Goal: Check status: Check status

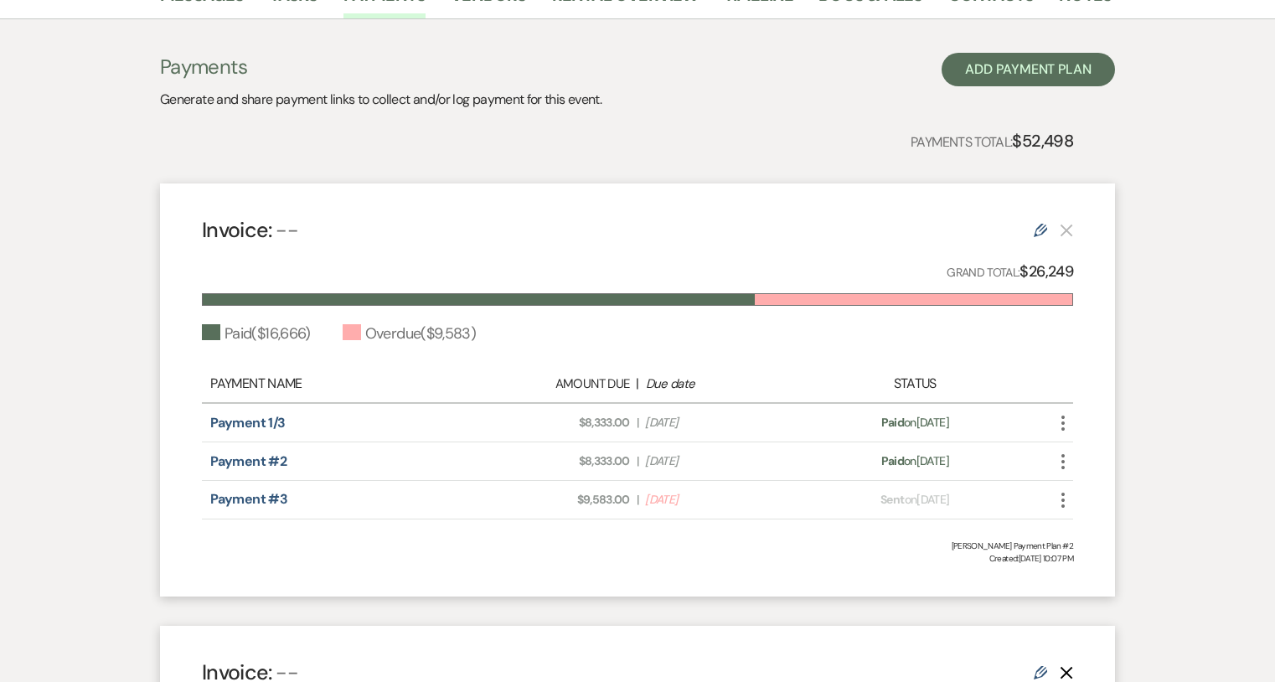
scroll to position [332, 0]
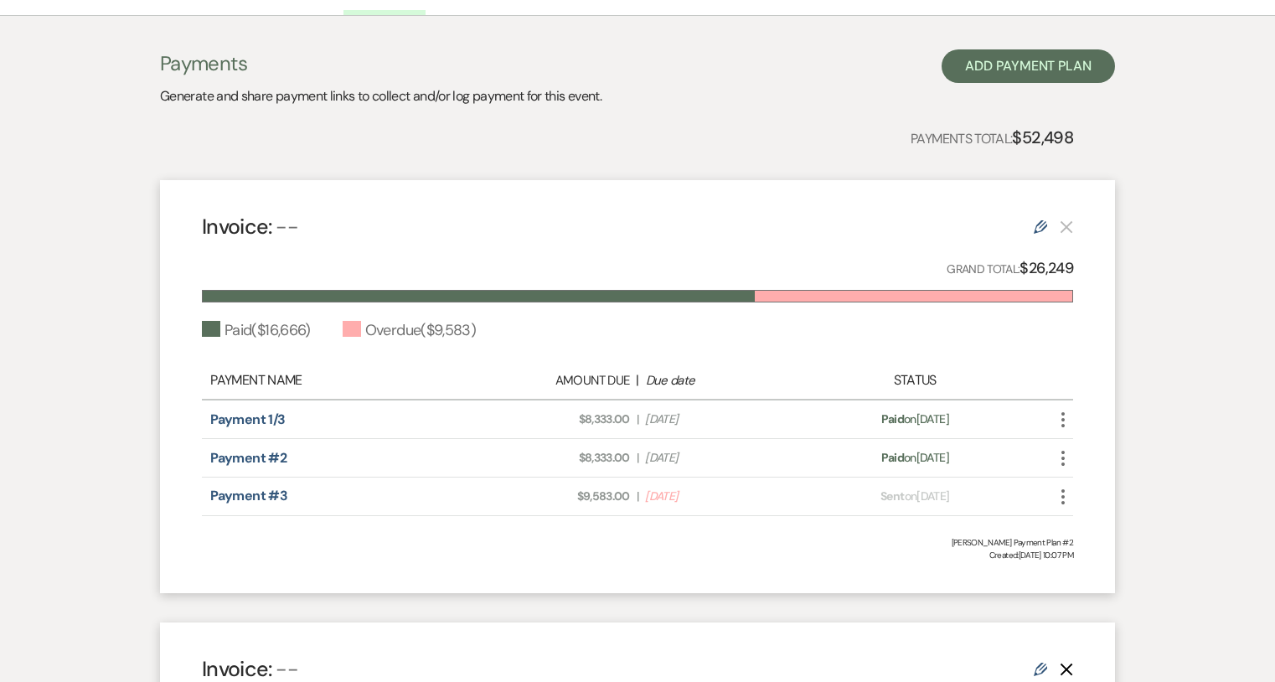
click at [1062, 495] on icon "More" at bounding box center [1063, 497] width 20 height 20
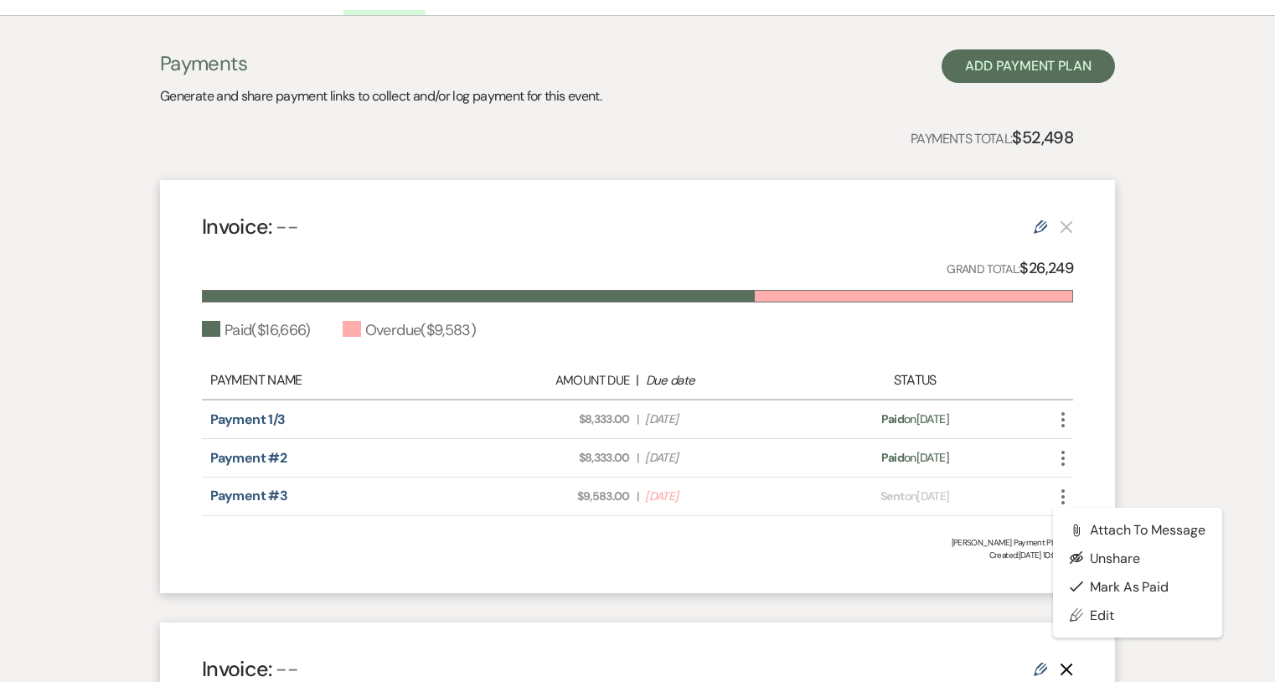
click at [1084, 442] on div "Invoice: -- Edit Grand Total: $26,249 Paid ( $16,666 ) Overdue ( $9,583 ) Payme…" at bounding box center [637, 386] width 955 height 413
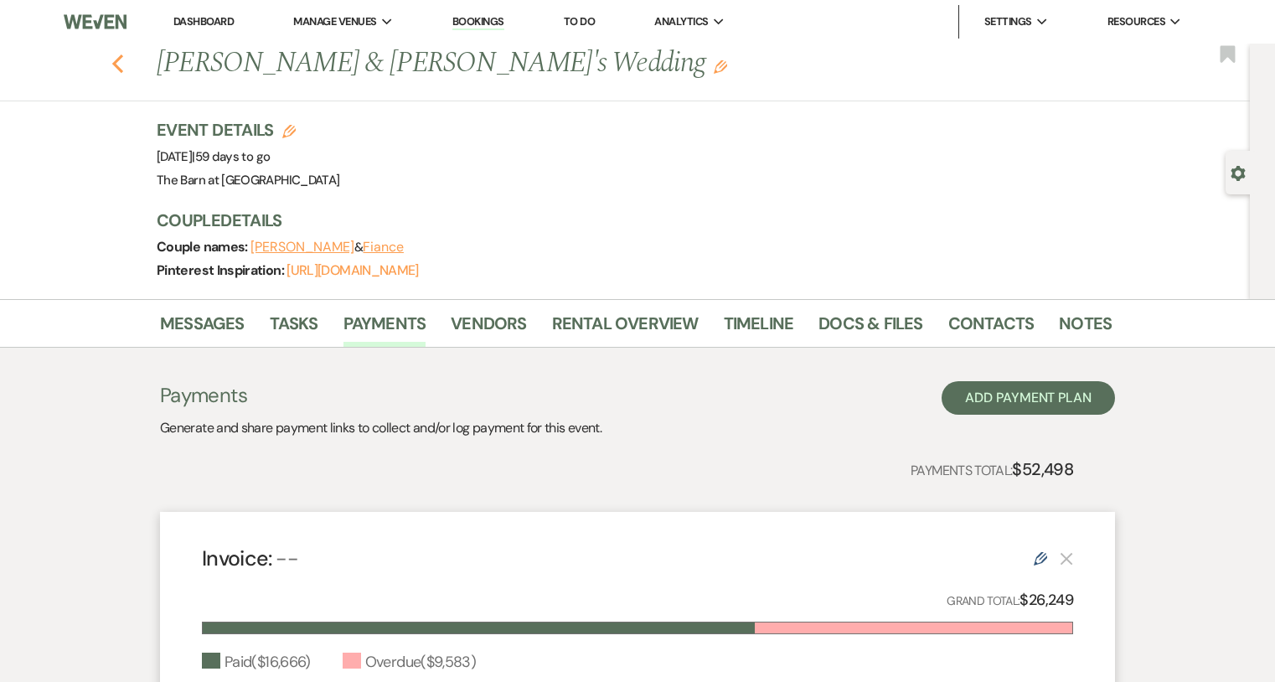
scroll to position [0, 0]
click at [120, 60] on icon "Previous" at bounding box center [117, 64] width 13 height 20
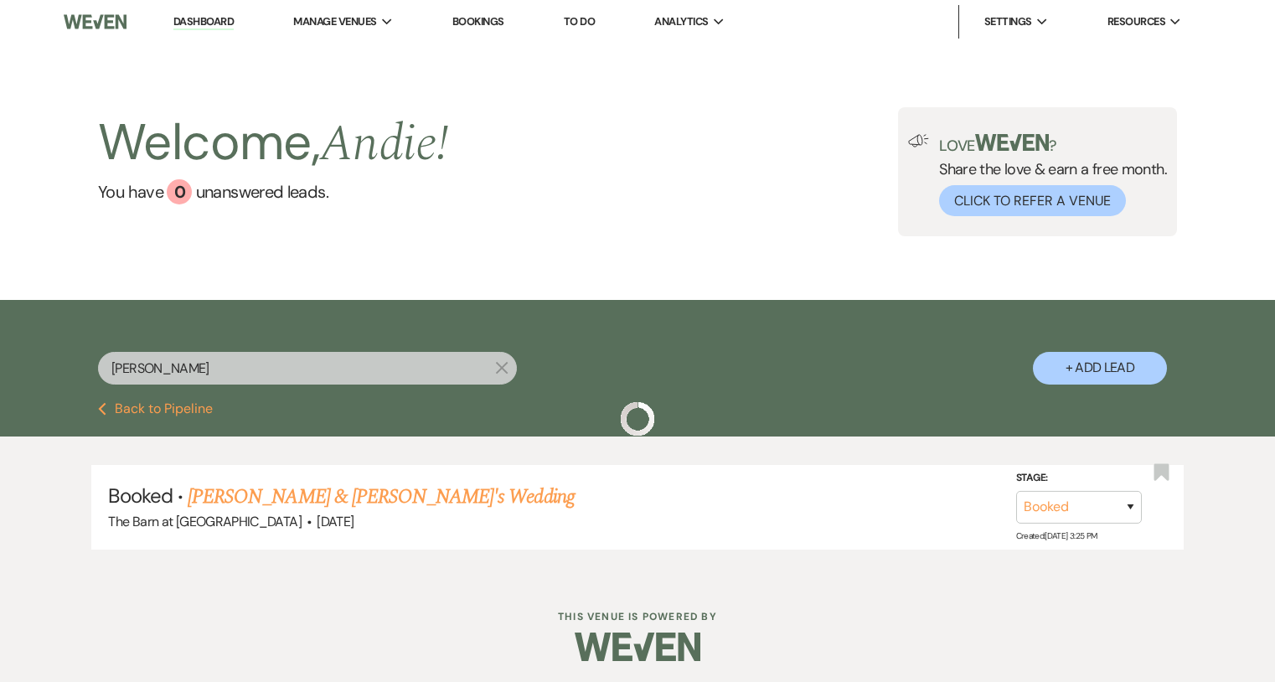
scroll to position [2, 0]
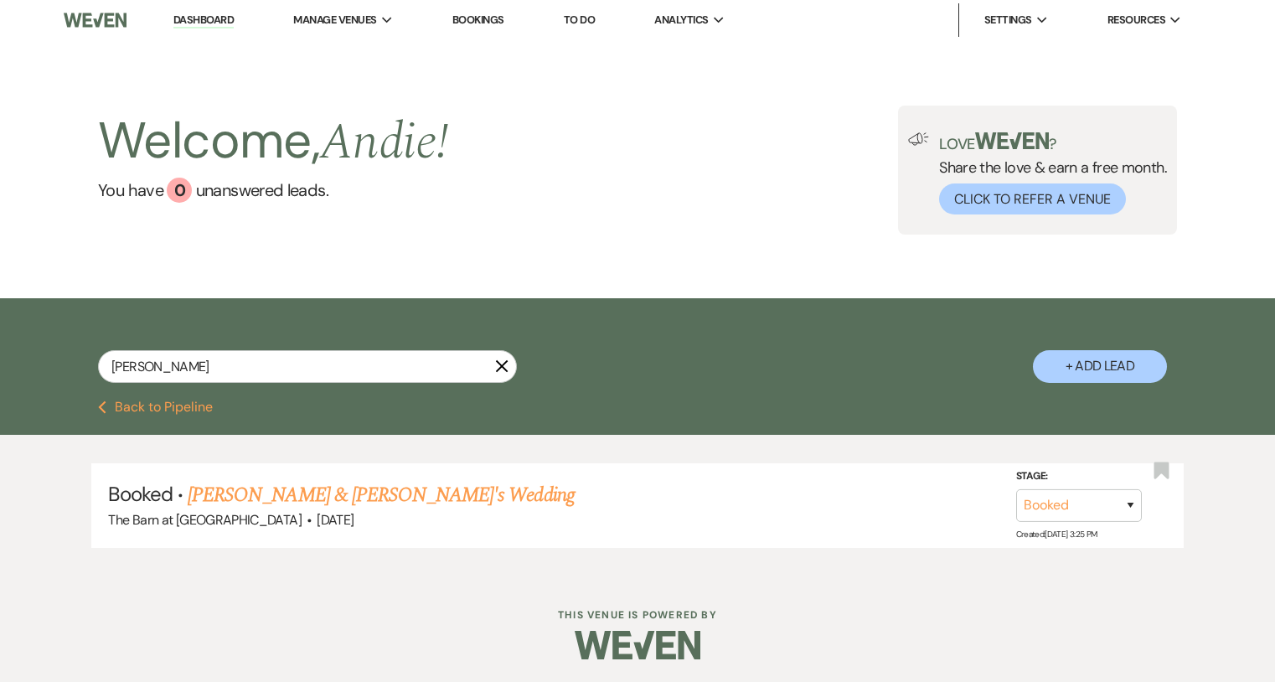
click at [497, 372] on icon "X" at bounding box center [501, 365] width 13 height 13
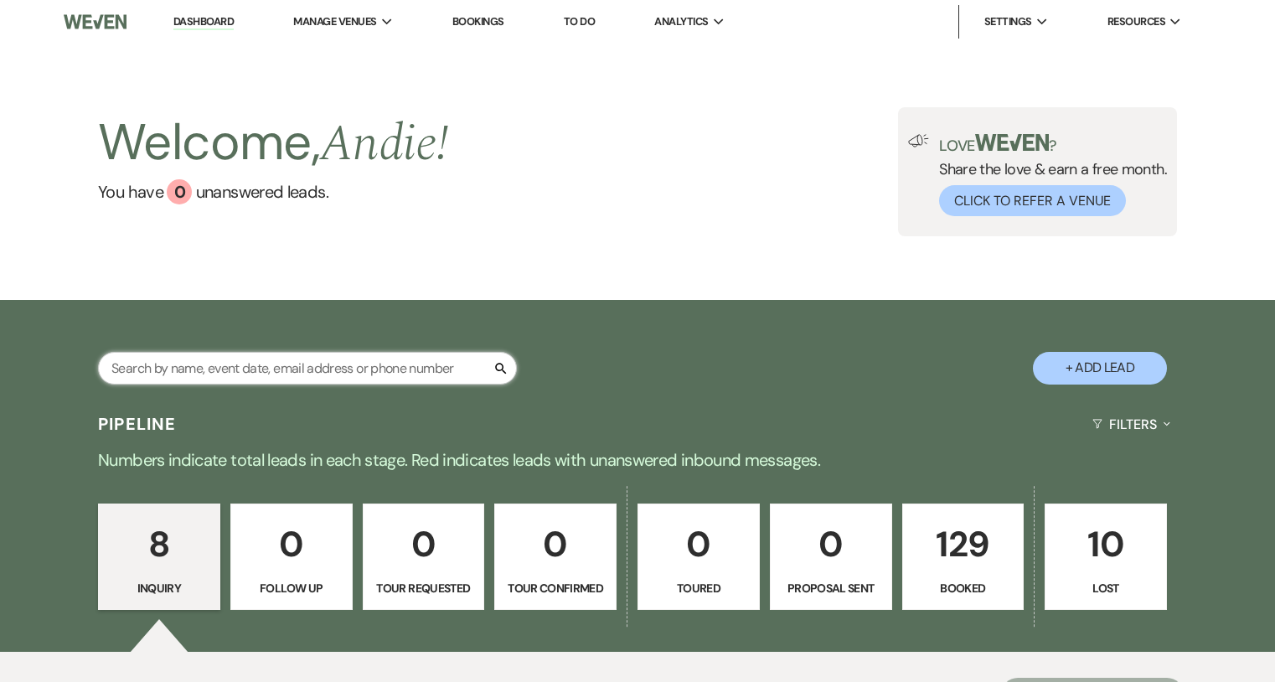
click at [375, 372] on input "text" at bounding box center [307, 368] width 419 height 33
type input "[PERSON_NAME]"
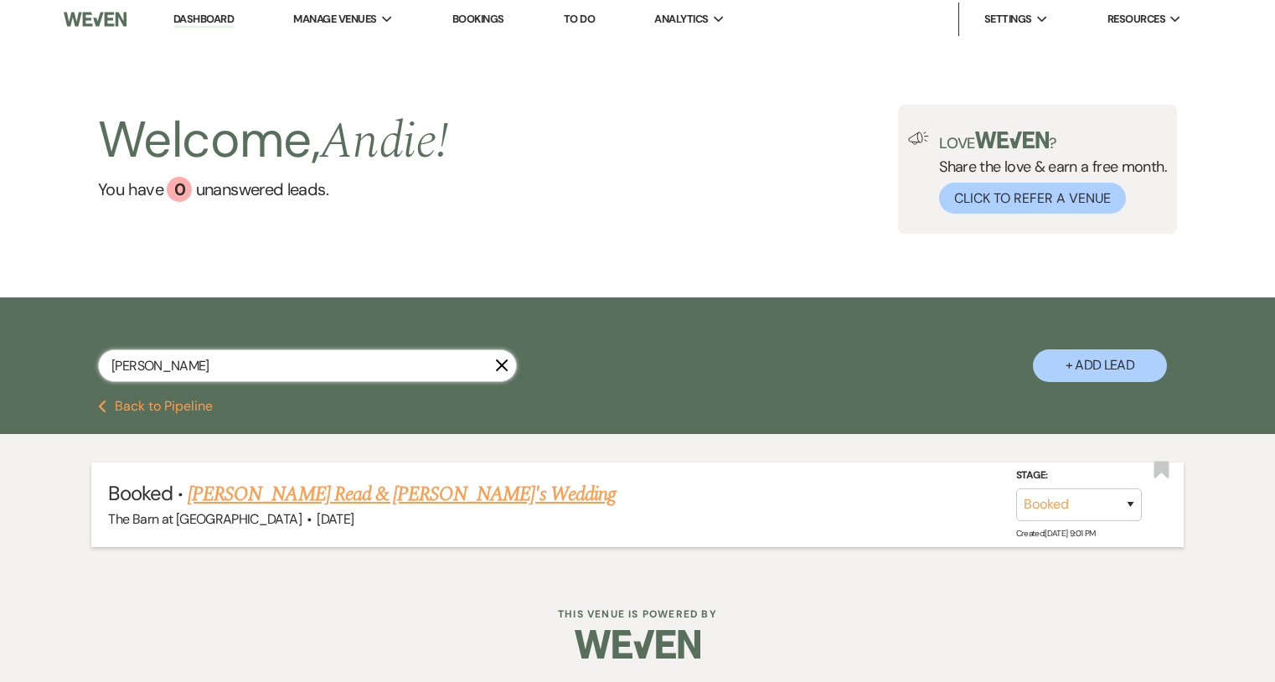
scroll to position [2, 0]
click at [392, 490] on link "[PERSON_NAME] Read & [PERSON_NAME]'s Wedding" at bounding box center [402, 495] width 428 height 30
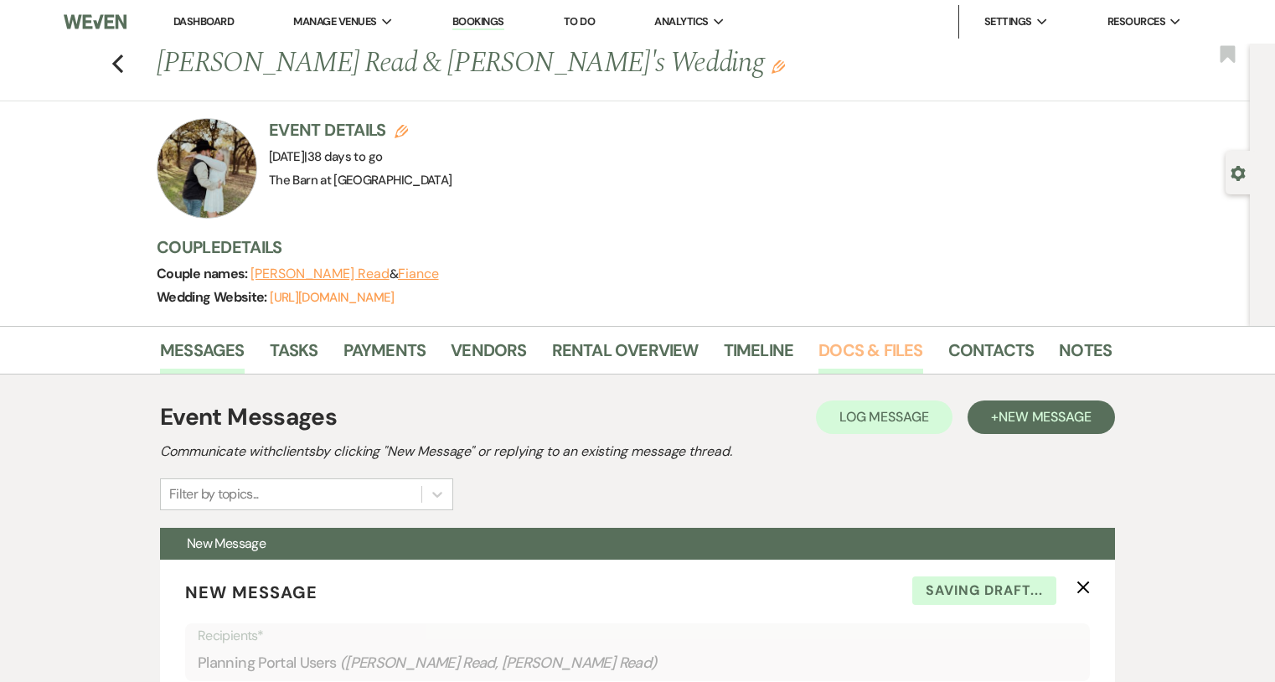
click at [866, 360] on link "Docs & Files" at bounding box center [871, 355] width 104 height 37
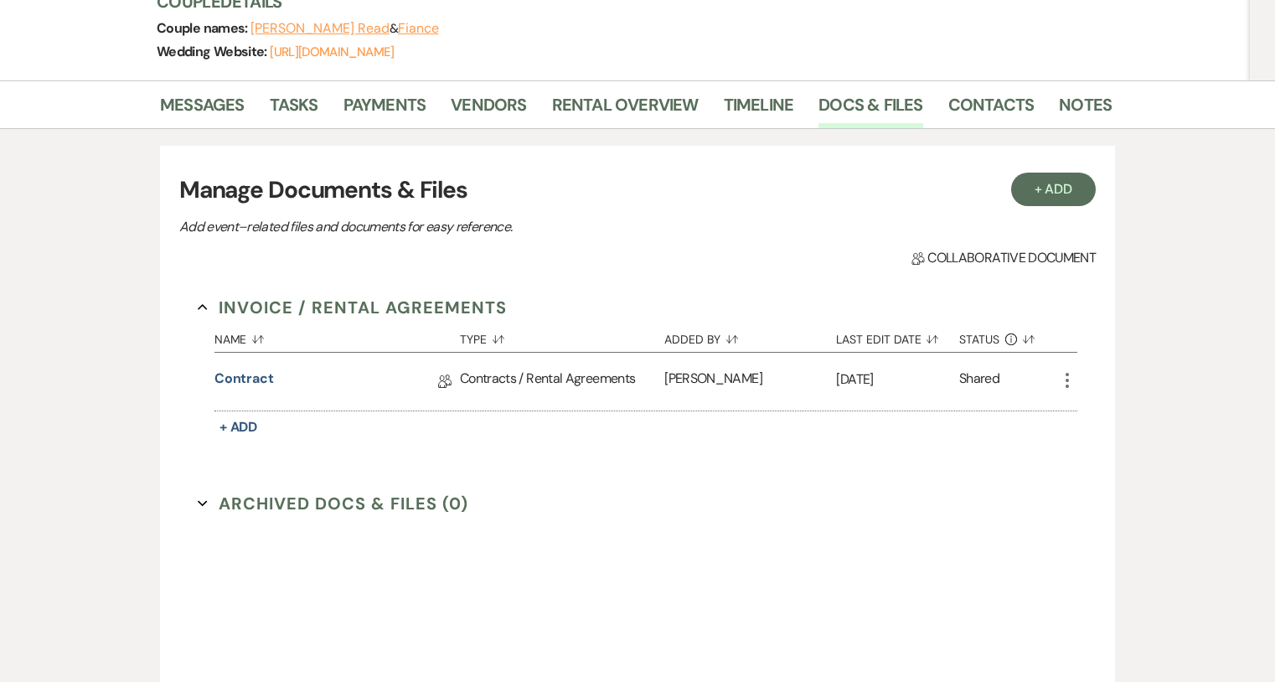
scroll to position [251, 0]
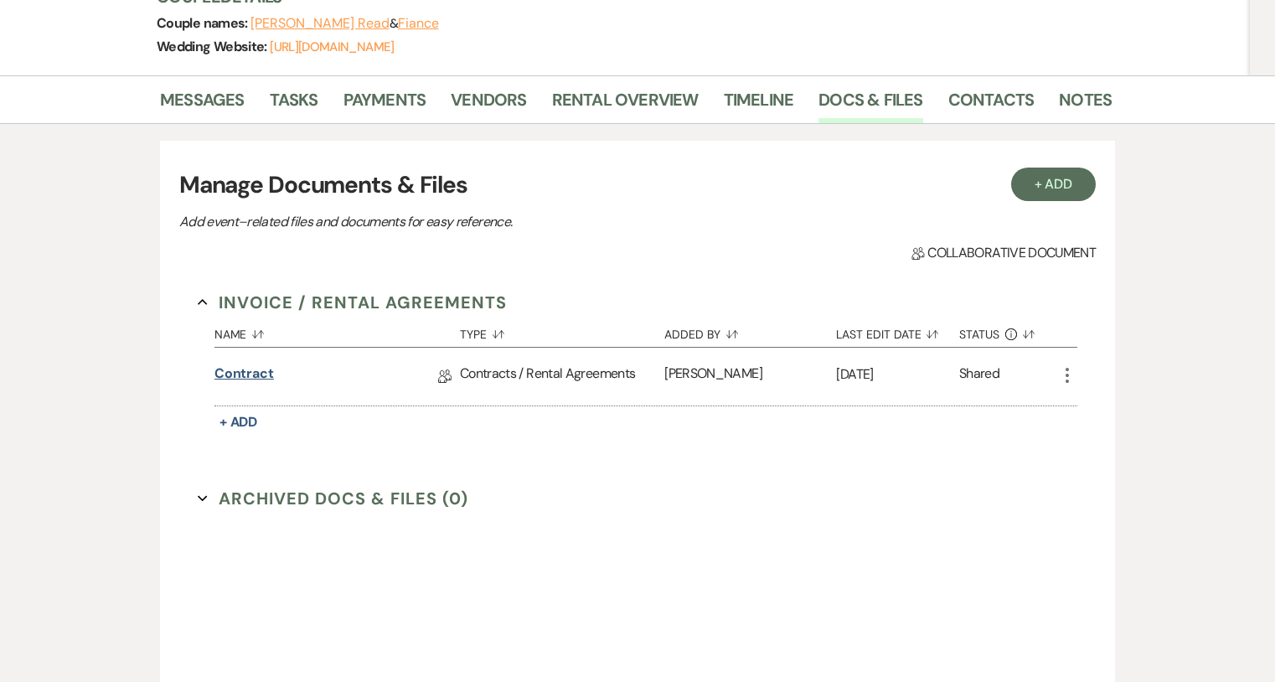
click at [260, 374] on link "Contract" at bounding box center [243, 377] width 59 height 26
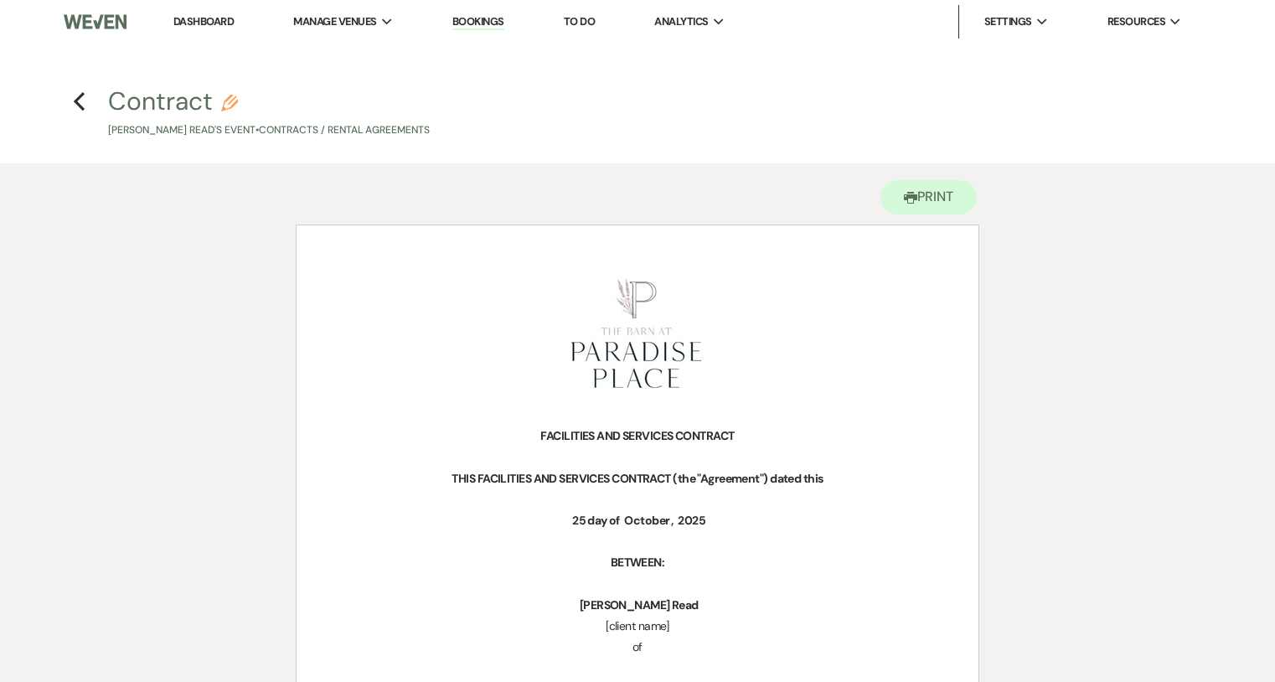
click at [72, 106] on h4 "Previous Contract Pencil [PERSON_NAME] Read's Event • Contracts / Rental Agreem…" at bounding box center [637, 111] width 1207 height 54
click at [82, 103] on icon "Previous" at bounding box center [79, 101] width 13 height 20
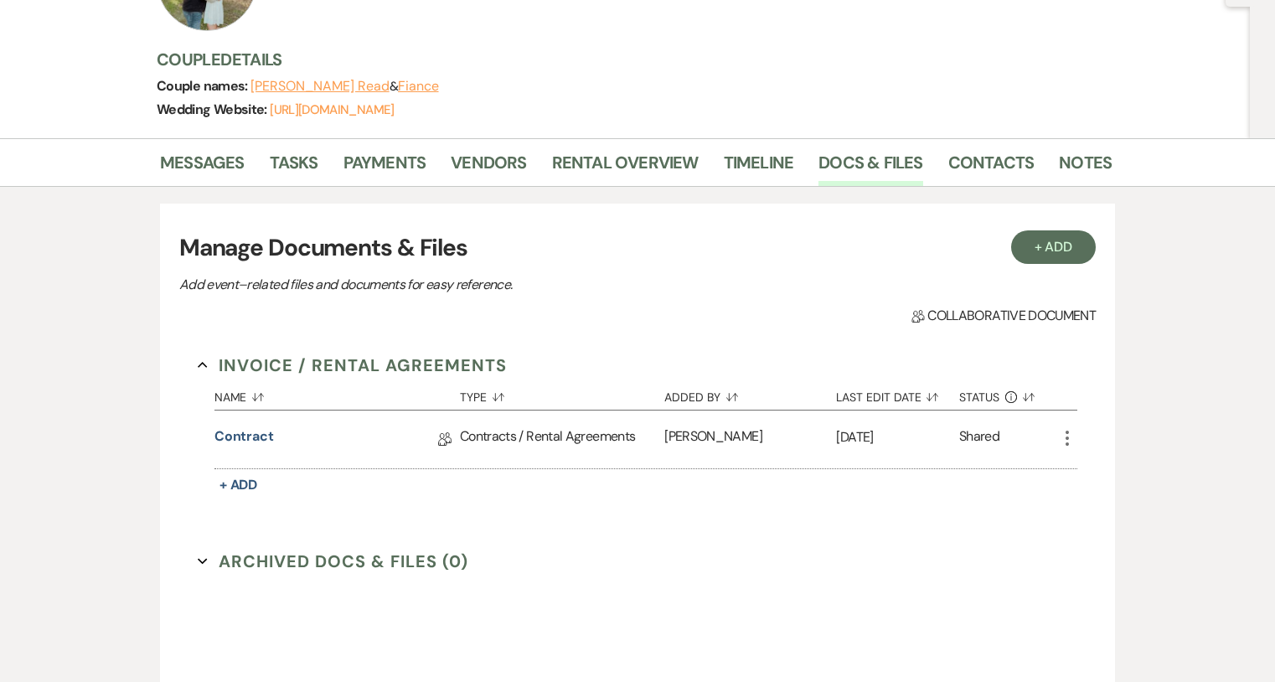
scroll to position [146, 0]
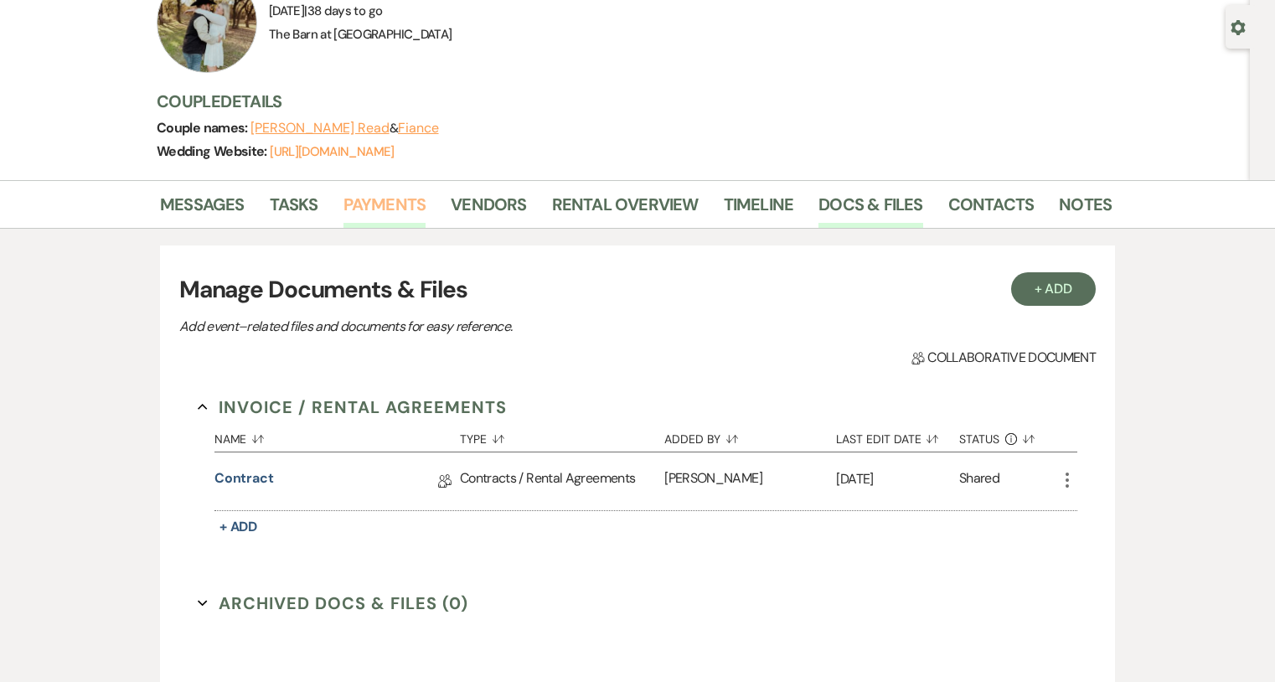
click at [401, 200] on link "Payments" at bounding box center [385, 209] width 83 height 37
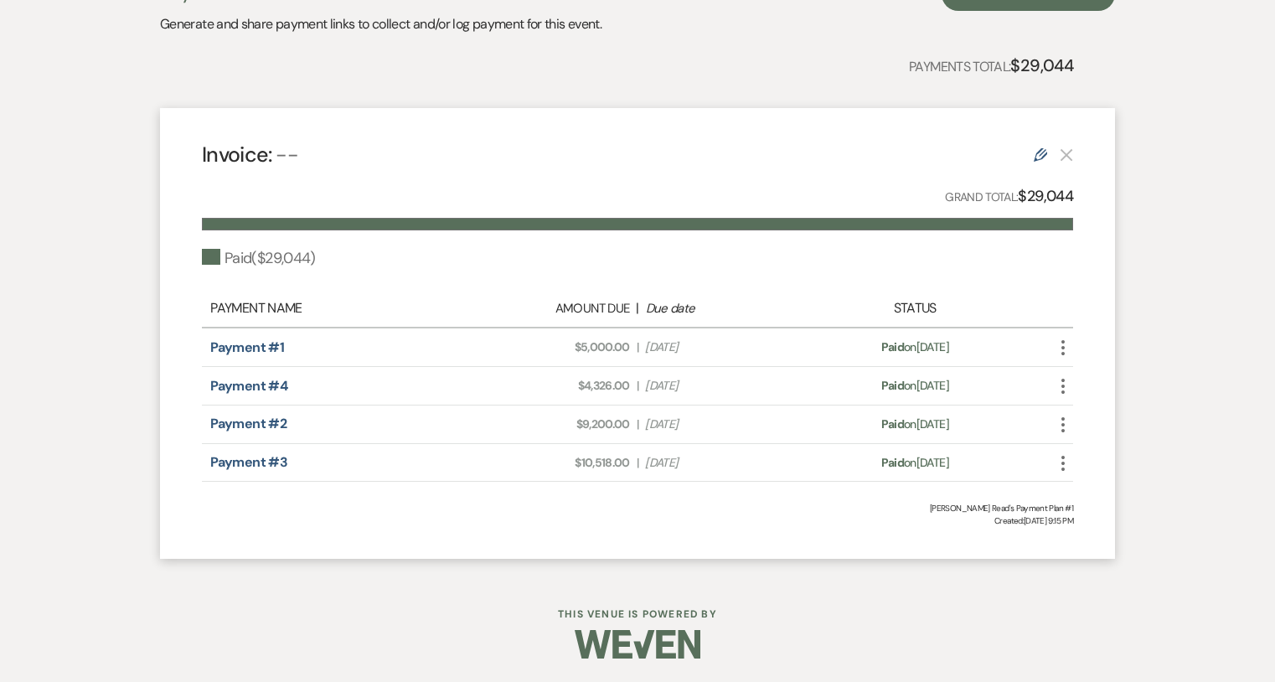
scroll to position [430, 0]
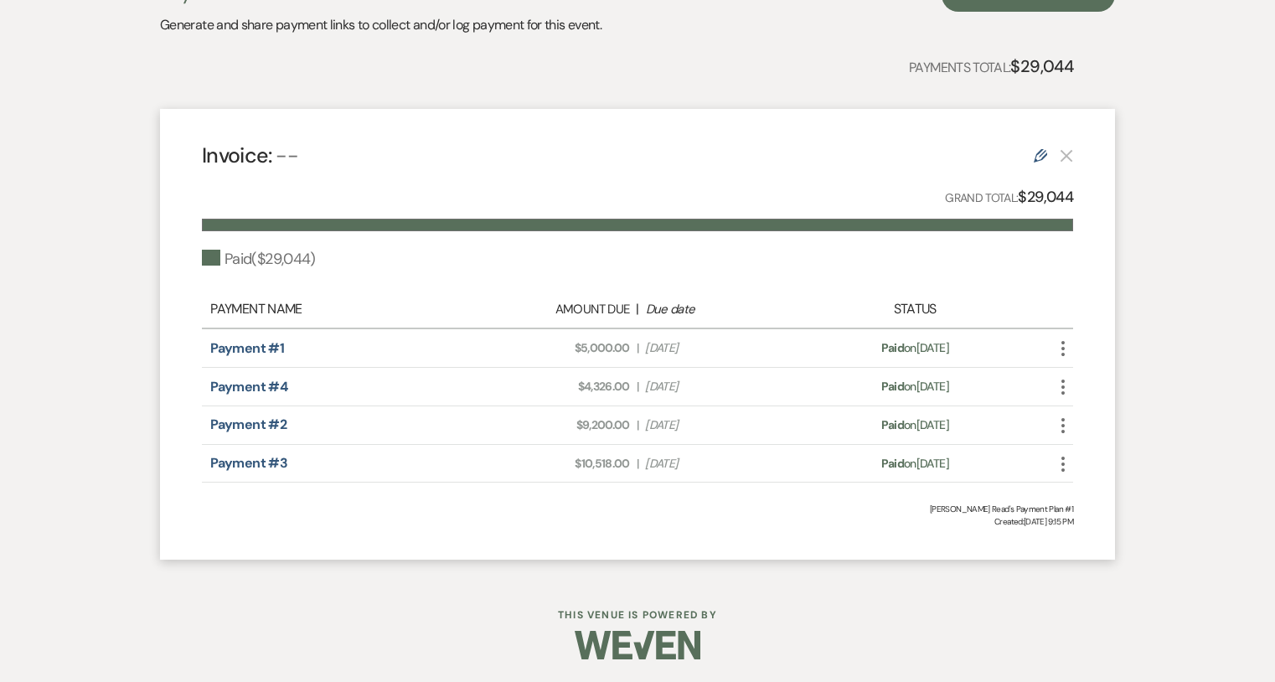
click at [680, 524] on span "Created: [DATE] 9:15 PM" at bounding box center [637, 521] width 871 height 13
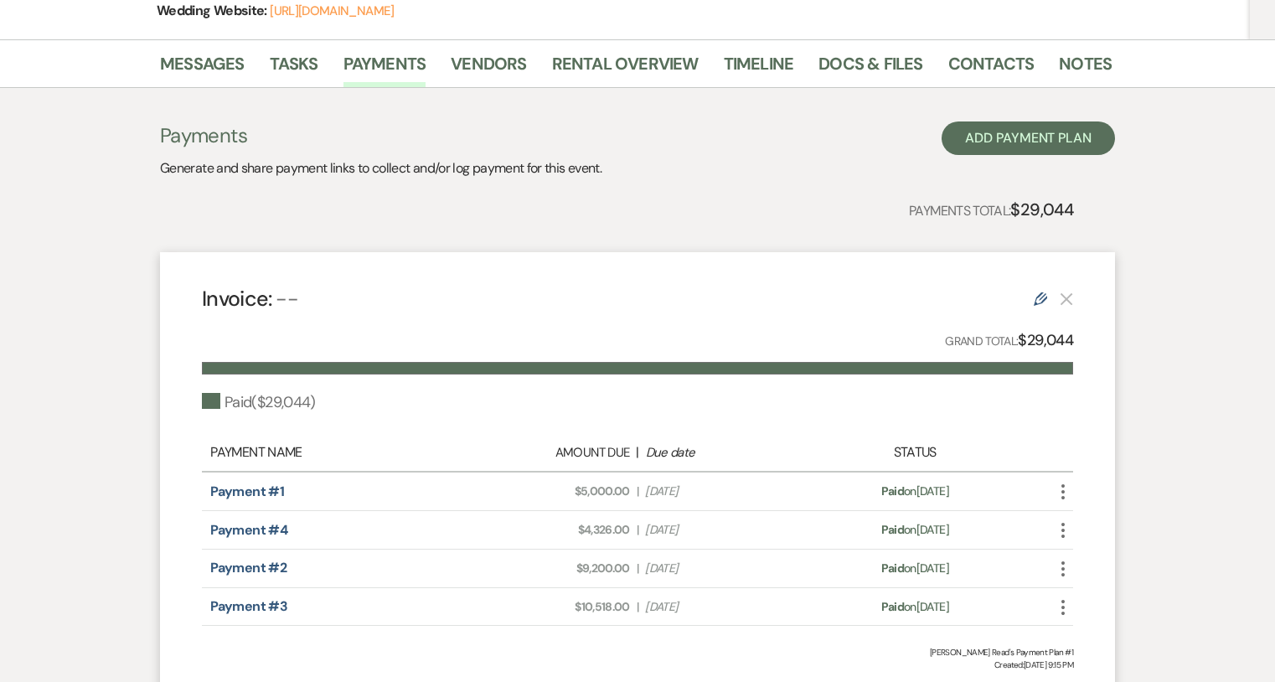
scroll to position [280, 0]
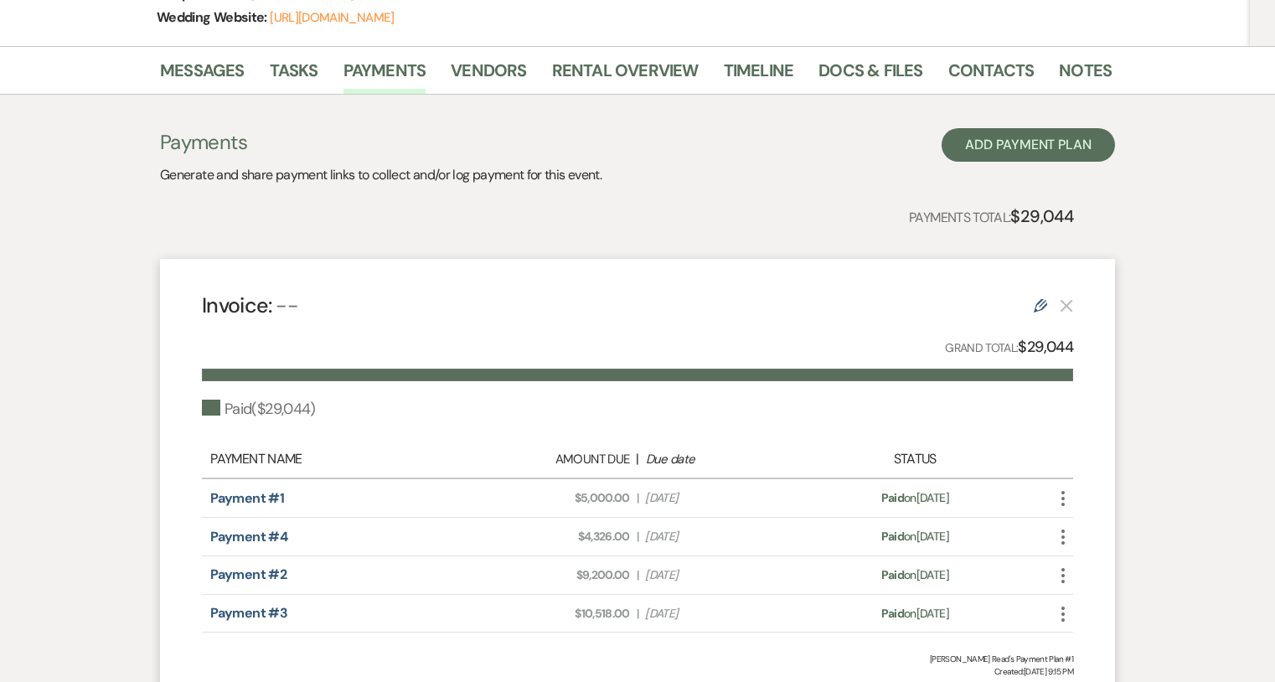
click at [430, 72] on li "Payments" at bounding box center [398, 74] width 108 height 40
click at [226, 69] on link "Messages" at bounding box center [202, 75] width 85 height 37
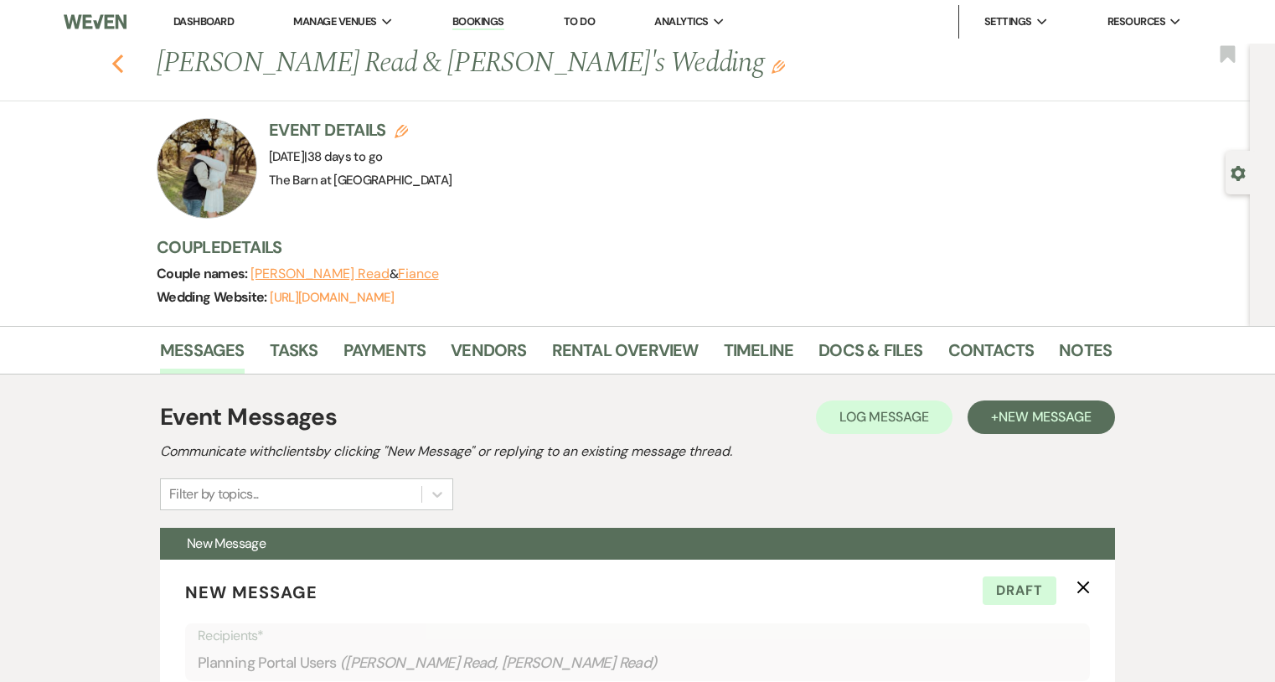
click at [121, 56] on use "button" at bounding box center [117, 63] width 11 height 18
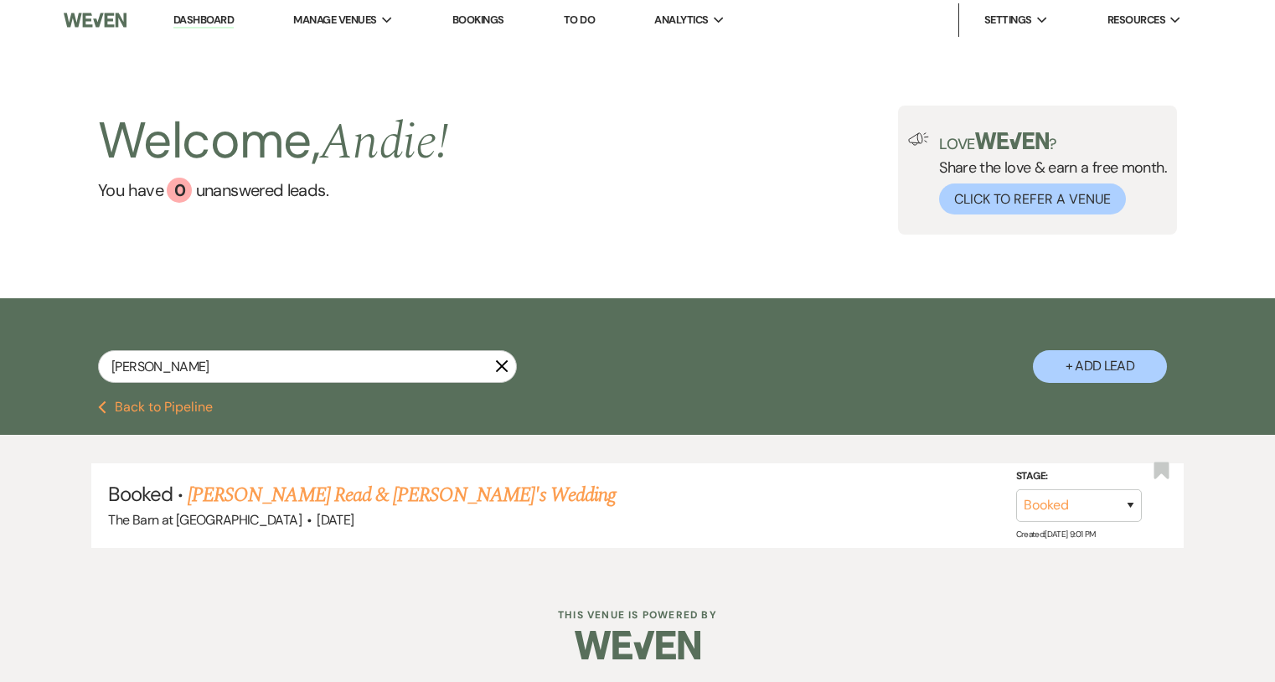
click at [952, 94] on div "Welcome, [PERSON_NAME] ! You have 0 unanswered lead s . Love ? Share the love &…" at bounding box center [637, 170] width 1275 height 256
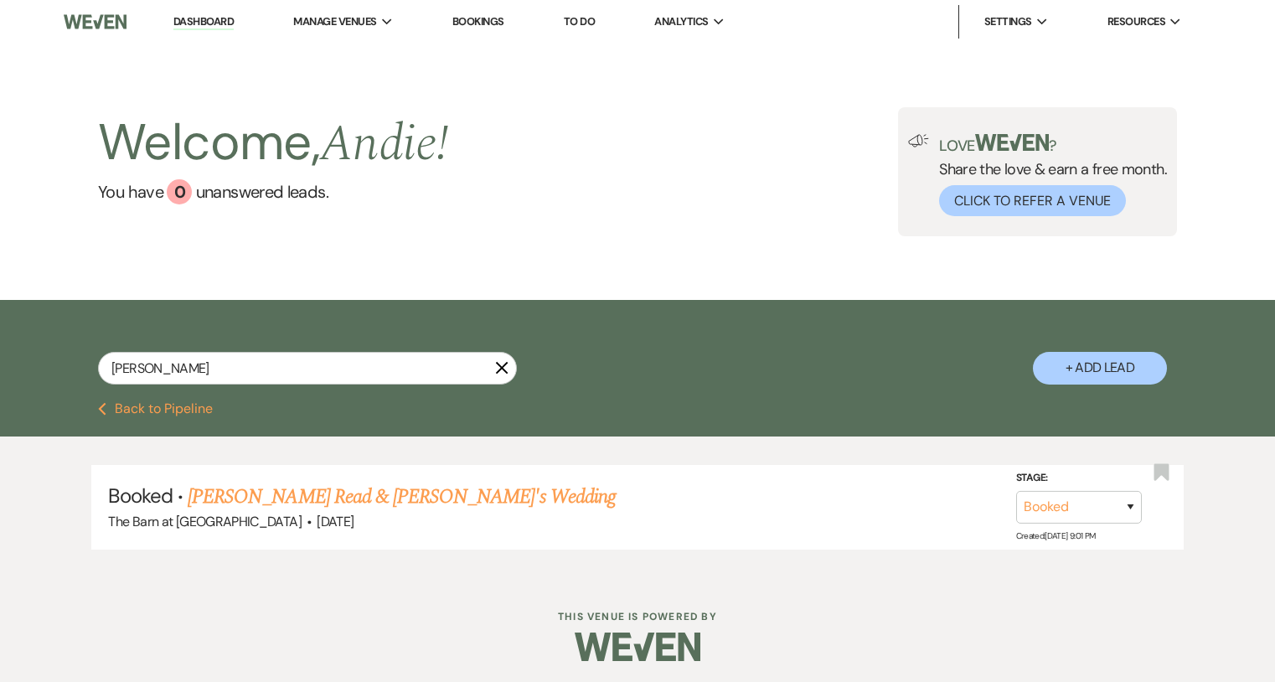
scroll to position [0, 0]
click at [499, 373] on icon "X" at bounding box center [501, 367] width 13 height 13
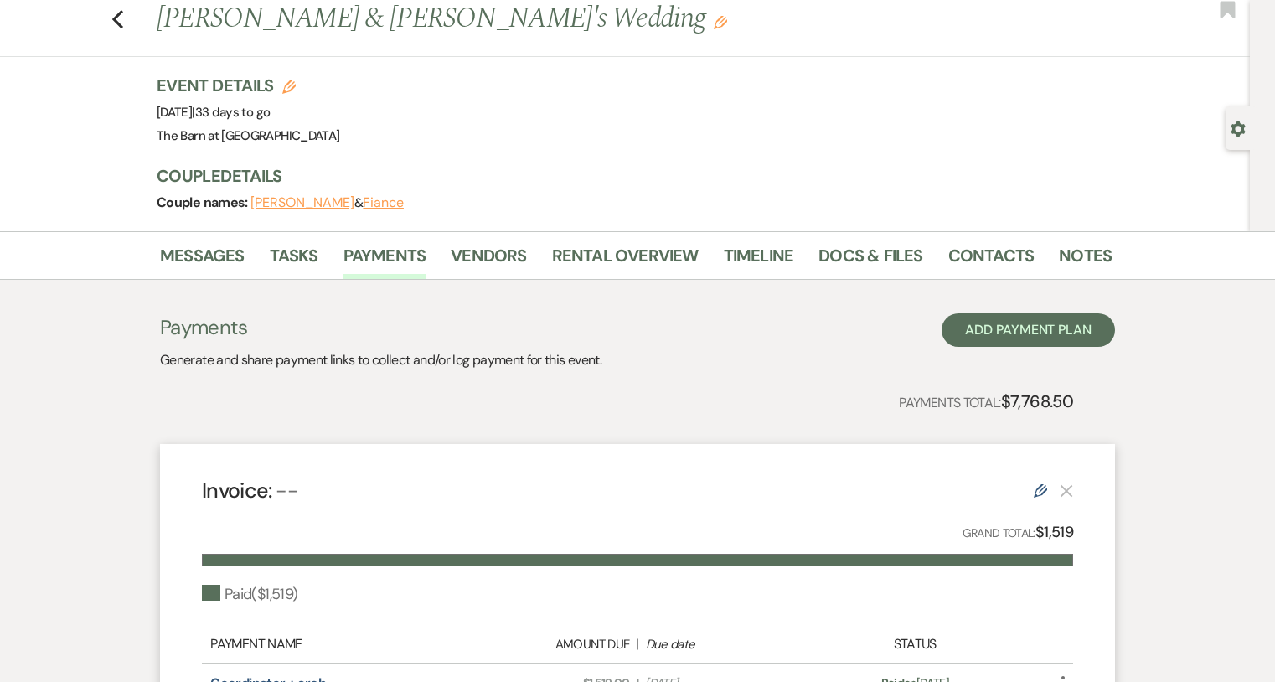
scroll to position [46, 0]
